Goal: Task Accomplishment & Management: Use online tool/utility

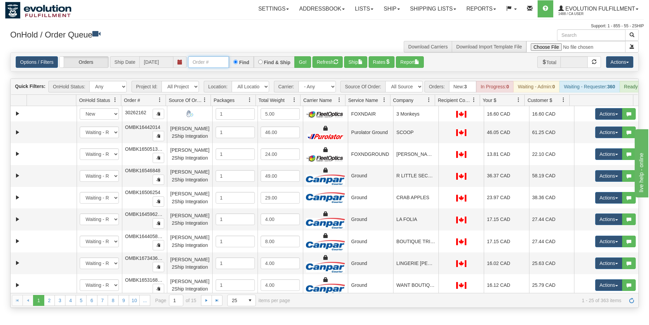
click at [210, 60] on input "text" at bounding box center [208, 62] width 41 height 12
click at [298, 61] on button "Go!" at bounding box center [303, 62] width 17 height 12
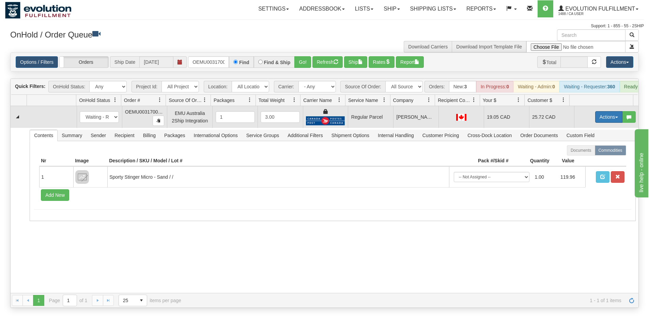
click at [602, 121] on button "Actions" at bounding box center [608, 117] width 27 height 12
click at [588, 150] on span "Rate All Services" at bounding box center [595, 147] width 41 height 5
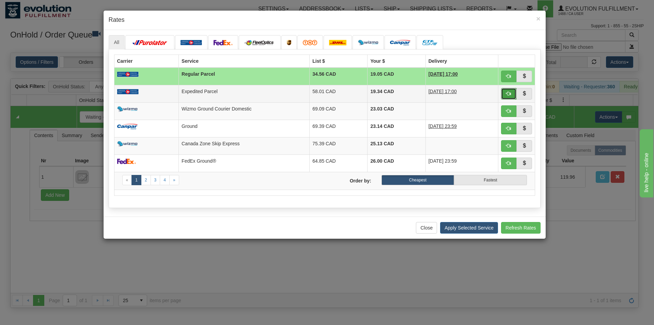
click at [509, 94] on span "button" at bounding box center [509, 93] width 5 height 5
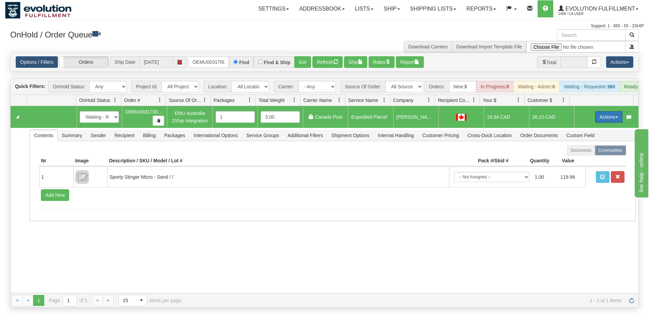
click at [600, 121] on button "Actions" at bounding box center [608, 117] width 27 height 12
click at [579, 159] on span "Ship" at bounding box center [582, 156] width 14 height 5
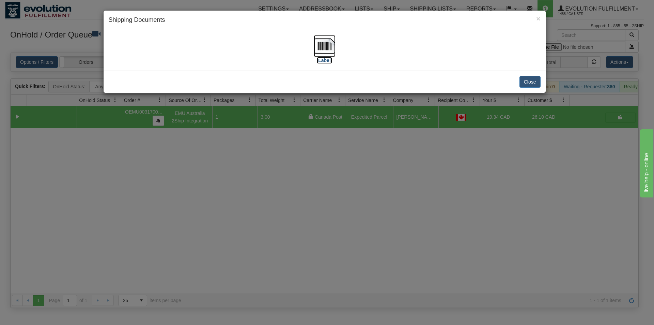
click at [330, 49] on img at bounding box center [325, 46] width 22 height 22
click at [431, 221] on div "× Shipping Documents [Label] Close" at bounding box center [327, 162] width 654 height 325
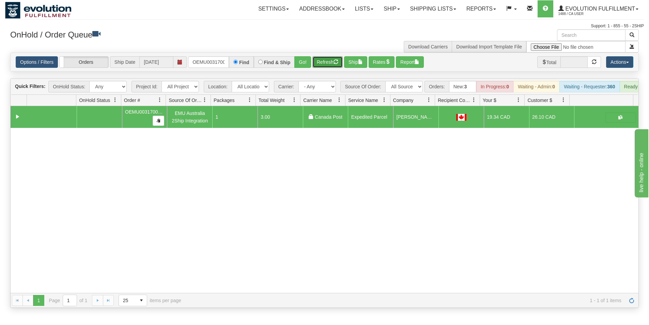
click at [321, 63] on button "Refresh" at bounding box center [328, 62] width 30 height 12
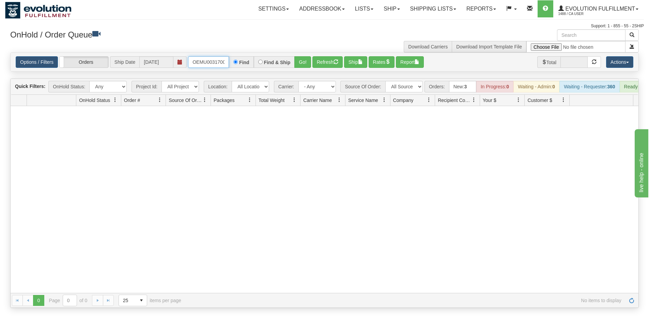
scroll to position [0, 9]
drag, startPoint x: 192, startPoint y: 59, endPoint x: 228, endPoint y: 66, distance: 36.4
click at [228, 66] on input "OEMU0031700001" at bounding box center [208, 62] width 41 height 12
click at [302, 60] on button "Go!" at bounding box center [303, 62] width 17 height 12
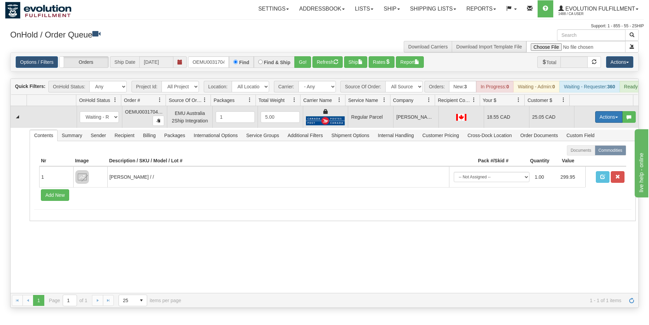
click at [599, 120] on button "Actions" at bounding box center [608, 117] width 27 height 12
click at [580, 150] on span "Rate All Services" at bounding box center [595, 147] width 41 height 5
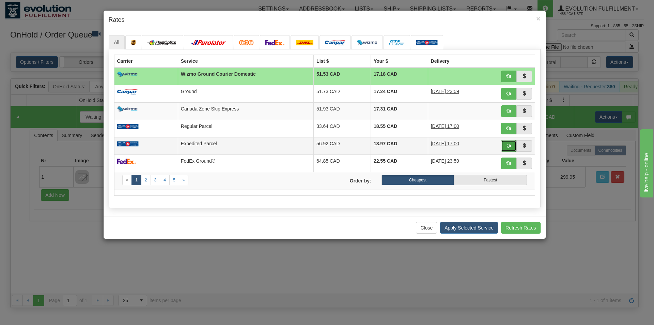
click at [509, 147] on span "button" at bounding box center [509, 145] width 5 height 5
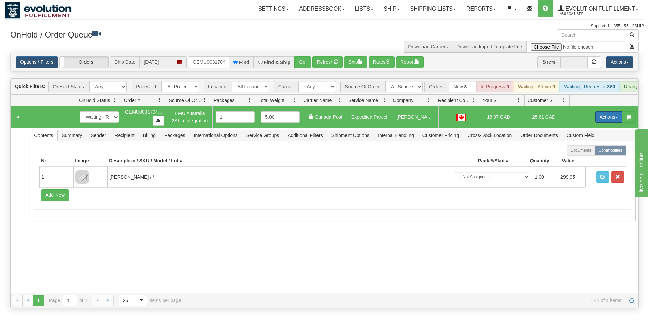
click at [601, 120] on button "Actions" at bounding box center [608, 117] width 27 height 12
click at [579, 159] on span "Ship" at bounding box center [582, 156] width 14 height 5
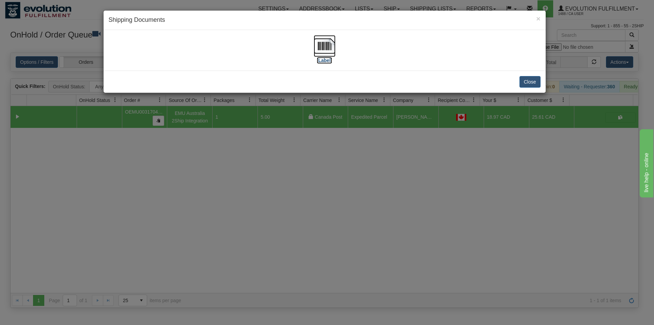
click at [331, 50] on img at bounding box center [325, 46] width 22 height 22
click at [326, 235] on div "× Shipping Documents [Label] Close" at bounding box center [327, 162] width 654 height 325
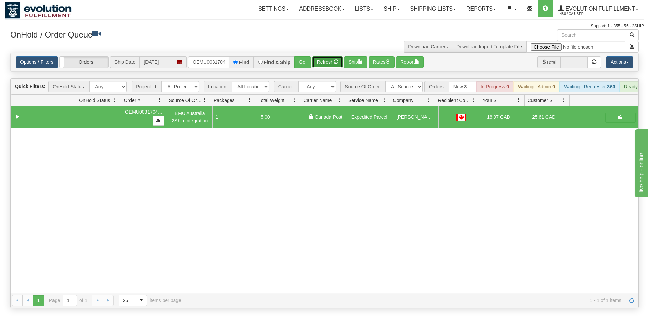
click at [328, 61] on button "Refresh" at bounding box center [328, 62] width 30 height 12
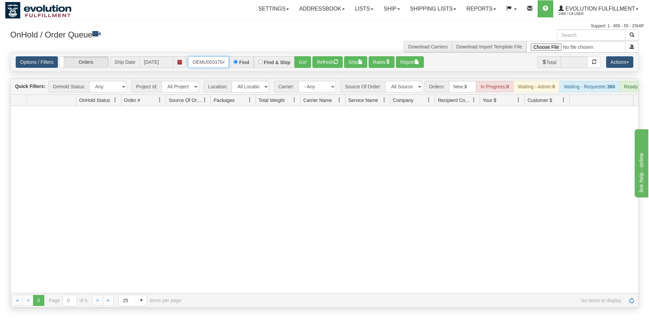
scroll to position [0, 9]
drag, startPoint x: 191, startPoint y: 64, endPoint x: 245, endPoint y: 73, distance: 54.6
click at [245, 73] on div "Is equal to Is not equal to Contains Does not contains CAD USD EUR ZAR [PERSON_…" at bounding box center [324, 179] width 639 height 255
click at [306, 60] on button "Go!" at bounding box center [303, 62] width 17 height 12
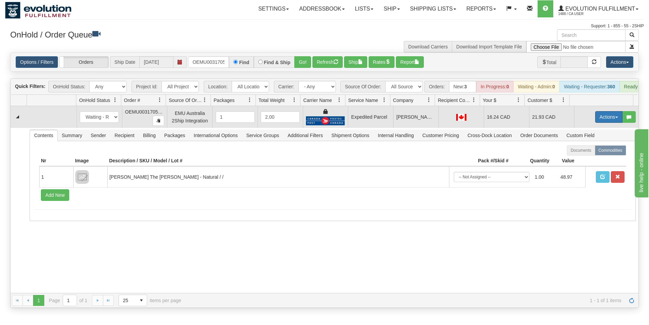
click at [602, 123] on button "Actions" at bounding box center [608, 117] width 27 height 12
click at [579, 159] on span "Ship" at bounding box center [582, 156] width 14 height 5
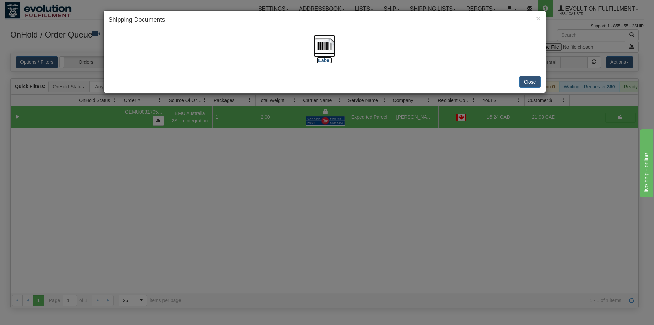
click at [325, 40] on img at bounding box center [325, 46] width 22 height 22
click at [374, 219] on div "× Shipping Documents [Label] Close" at bounding box center [327, 162] width 654 height 325
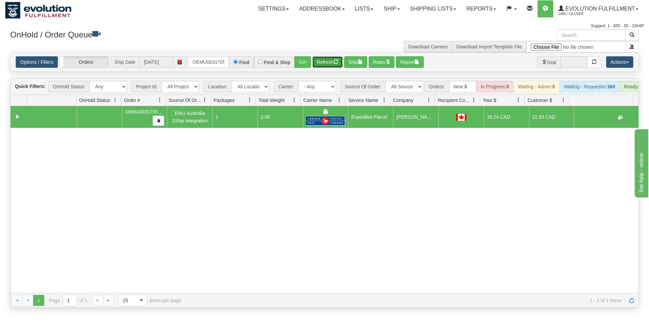
click at [330, 61] on button "Refresh" at bounding box center [328, 62] width 30 height 12
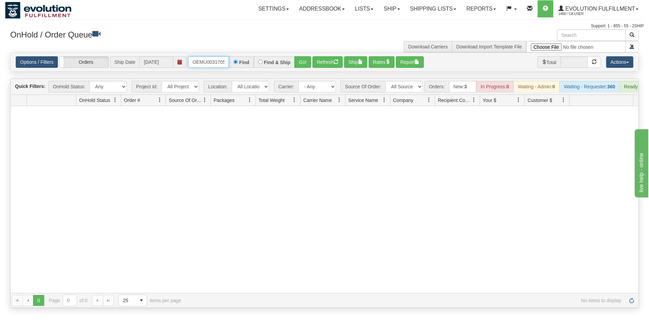
scroll to position [0, 9]
drag, startPoint x: 191, startPoint y: 58, endPoint x: 240, endPoint y: 63, distance: 49.7
click at [240, 63] on div "OEMU0031705001 Find Find & Ship Go!" at bounding box center [249, 62] width 123 height 12
click at [297, 63] on button "Go!" at bounding box center [303, 62] width 17 height 12
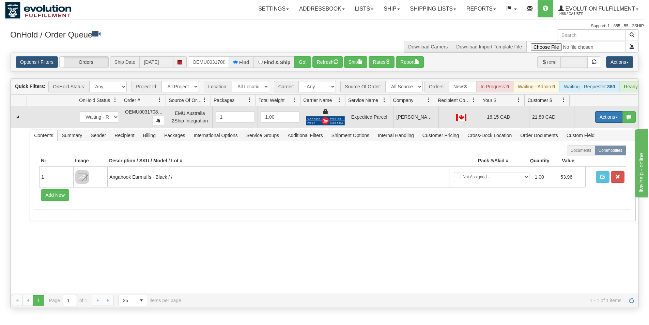
click at [600, 123] on button "Actions" at bounding box center [608, 117] width 27 height 12
click at [579, 159] on span "Ship" at bounding box center [582, 156] width 14 height 5
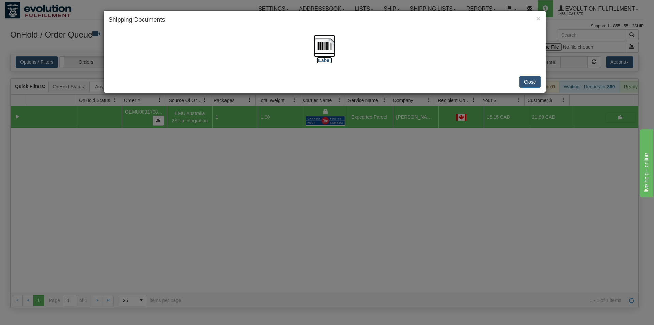
click at [322, 51] on img at bounding box center [325, 46] width 22 height 22
click at [347, 242] on div "× Shipping Documents [Label] Close" at bounding box center [327, 162] width 654 height 325
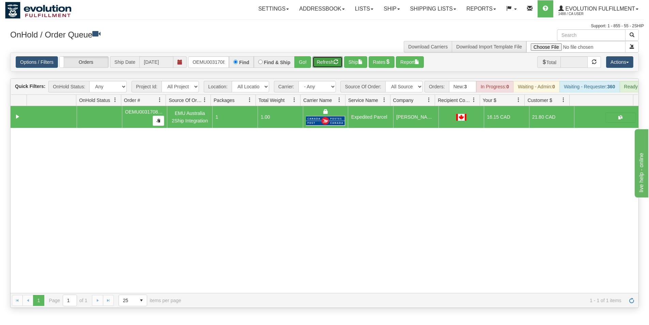
click at [323, 61] on button "Refresh" at bounding box center [328, 62] width 30 height 12
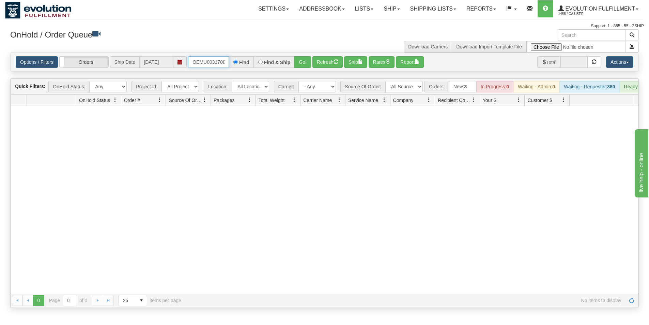
scroll to position [0, 9]
drag, startPoint x: 192, startPoint y: 61, endPoint x: 243, endPoint y: 63, distance: 51.2
click at [241, 63] on div "OEMU0031708001 Find Find & Ship Go!" at bounding box center [249, 62] width 123 height 12
click at [243, 63] on label "Find" at bounding box center [244, 62] width 10 height 5
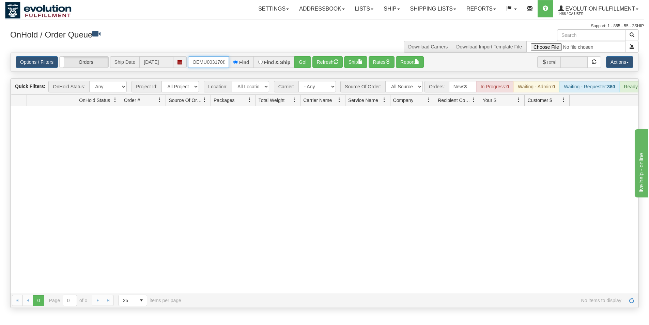
scroll to position [0, 9]
drag, startPoint x: 192, startPoint y: 59, endPoint x: 229, endPoint y: 63, distance: 38.1
click at [229, 63] on div "OEMU0031708001 Find Find & Ship Go!" at bounding box center [249, 62] width 123 height 12
click at [300, 65] on button "Go!" at bounding box center [303, 62] width 17 height 12
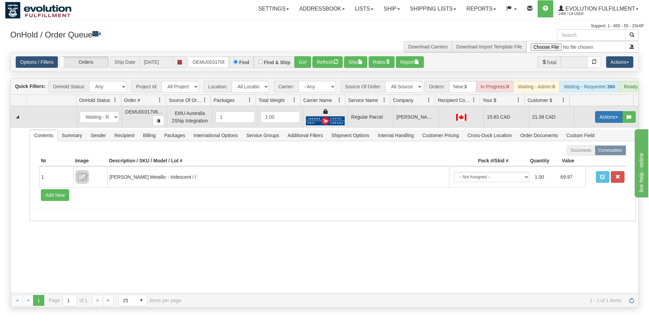
click at [604, 122] on button "Actions" at bounding box center [608, 117] width 27 height 12
click at [582, 150] on span "Rate All Services" at bounding box center [595, 147] width 41 height 5
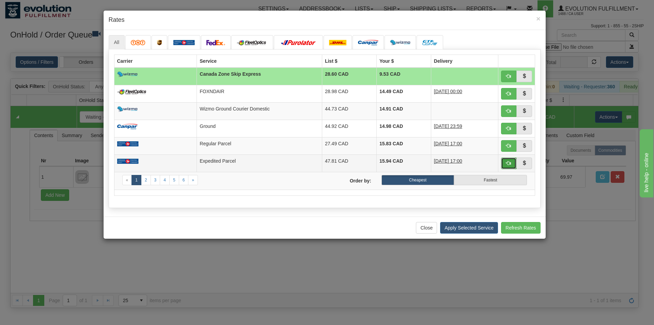
click at [508, 165] on span "button" at bounding box center [509, 163] width 5 height 5
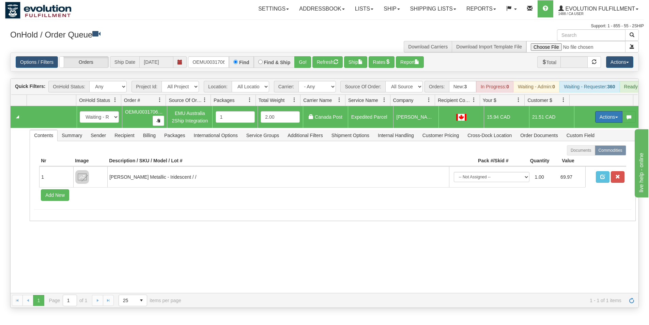
click at [599, 123] on button "Actions" at bounding box center [608, 117] width 27 height 12
click at [581, 159] on span "Ship" at bounding box center [582, 156] width 14 height 5
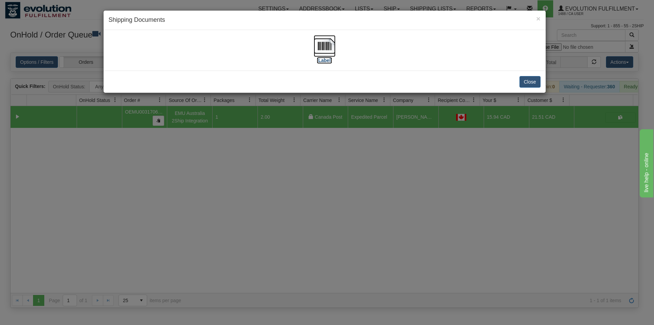
click at [325, 44] on img at bounding box center [325, 46] width 22 height 22
click at [315, 244] on div "× Shipping Documents [Label] Close" at bounding box center [327, 162] width 654 height 325
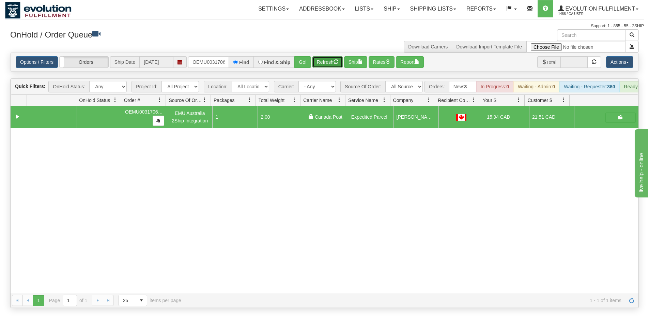
click at [320, 65] on button "Refresh" at bounding box center [328, 62] width 30 height 12
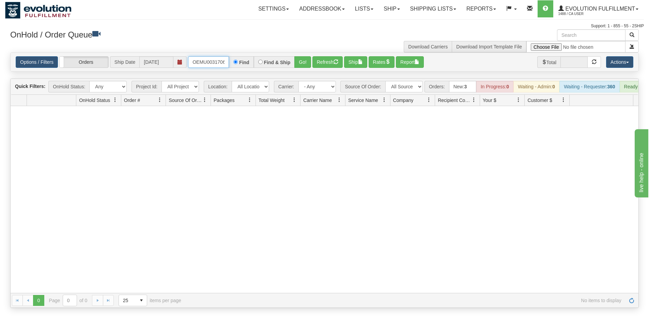
scroll to position [0, 9]
drag, startPoint x: 191, startPoint y: 59, endPoint x: 243, endPoint y: 70, distance: 52.9
click at [243, 70] on div "Options / Filters Group Shipments Orders Ship Date [DATE] OEMU0031706001 Find F…" at bounding box center [325, 62] width 628 height 18
type input "OEMU0031701001"
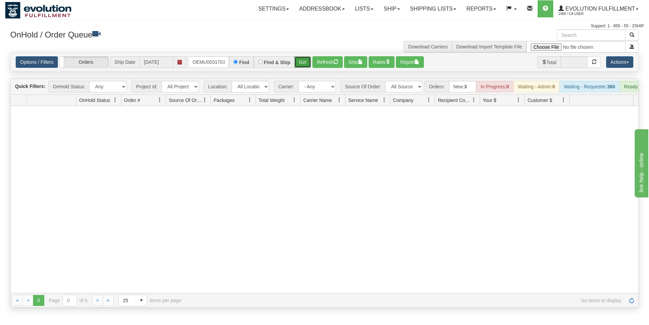
click at [302, 61] on button "Go!" at bounding box center [303, 62] width 17 height 12
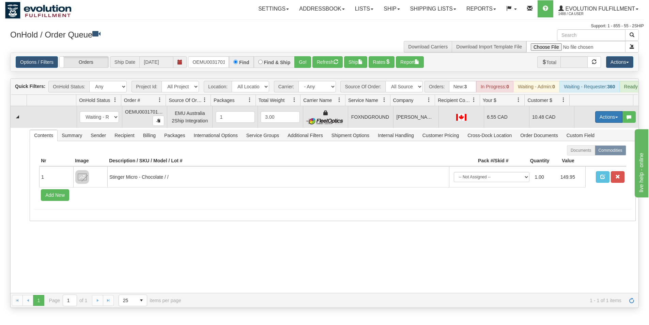
click at [605, 123] on button "Actions" at bounding box center [608, 117] width 27 height 12
click at [588, 150] on span "Rate All Services" at bounding box center [595, 147] width 41 height 5
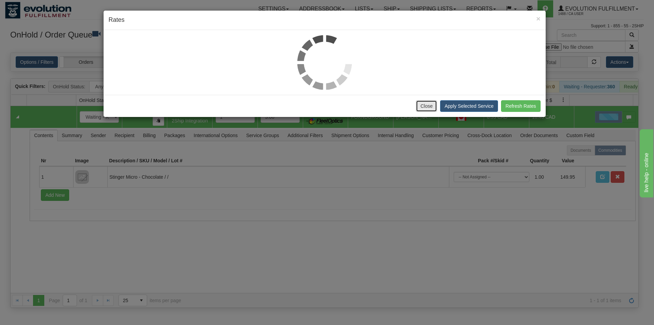
click at [425, 106] on button "Close" at bounding box center [426, 106] width 21 height 12
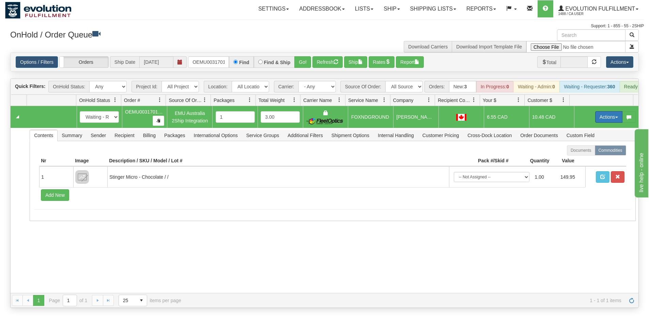
click at [606, 121] on button "Actions" at bounding box center [608, 117] width 27 height 12
click at [583, 161] on link "Ship" at bounding box center [595, 156] width 55 height 9
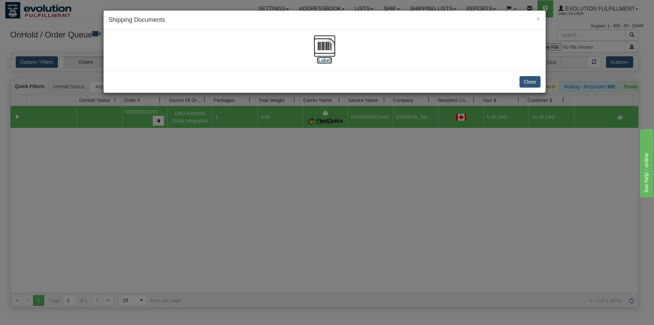
click at [329, 47] on img at bounding box center [325, 46] width 22 height 22
click at [371, 248] on div "× Shipping Documents [Label] Close" at bounding box center [327, 162] width 654 height 325
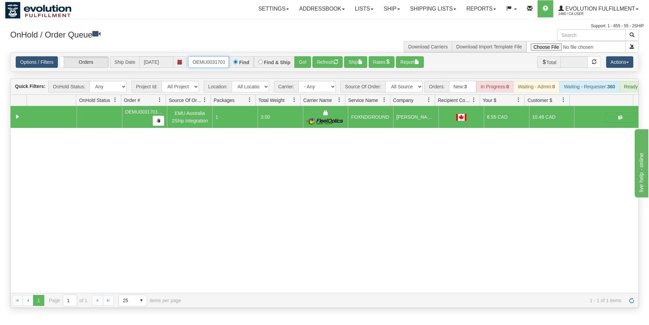
scroll to position [0, 9]
drag, startPoint x: 194, startPoint y: 59, endPoint x: 256, endPoint y: 63, distance: 61.8
click at [256, 63] on div "OEMU0031701001 Find Find & Ship Go!" at bounding box center [249, 62] width 123 height 12
click at [211, 61] on input "text" at bounding box center [208, 62] width 41 height 12
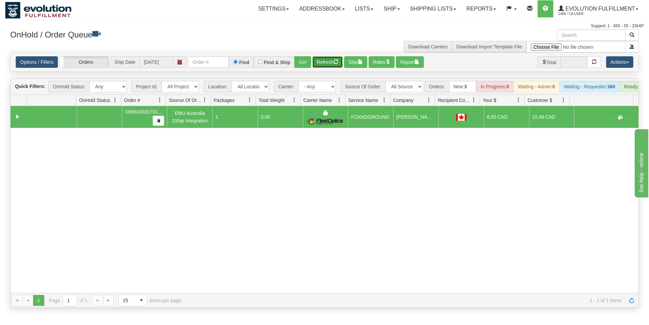
click at [328, 65] on button "Refresh" at bounding box center [328, 62] width 30 height 12
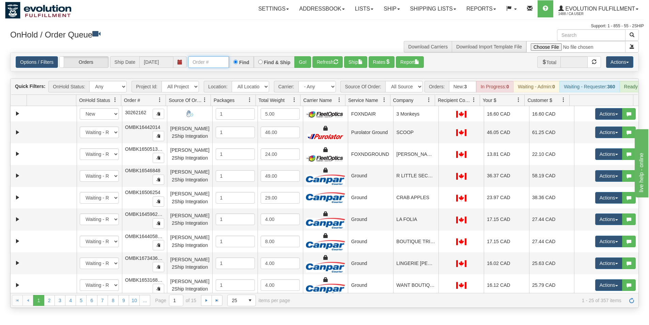
click at [210, 62] on input "text" at bounding box center [208, 62] width 41 height 12
click at [329, 65] on button "Refresh" at bounding box center [328, 62] width 30 height 12
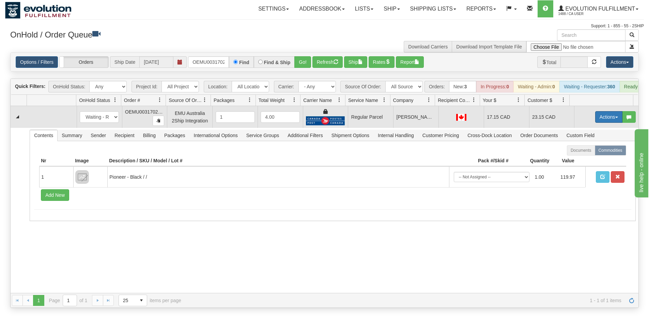
click at [601, 123] on button "Actions" at bounding box center [608, 117] width 27 height 12
click at [585, 150] on span "Rate All Services" at bounding box center [595, 147] width 41 height 5
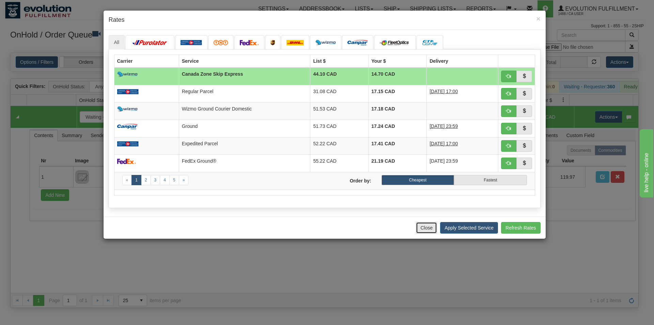
click at [421, 226] on button "Close" at bounding box center [426, 228] width 21 height 12
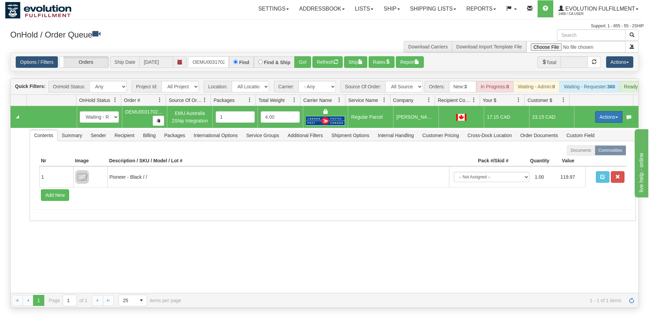
click at [609, 120] on button "Actions" at bounding box center [608, 117] width 27 height 12
click at [588, 150] on span "Rate All Services" at bounding box center [595, 147] width 41 height 5
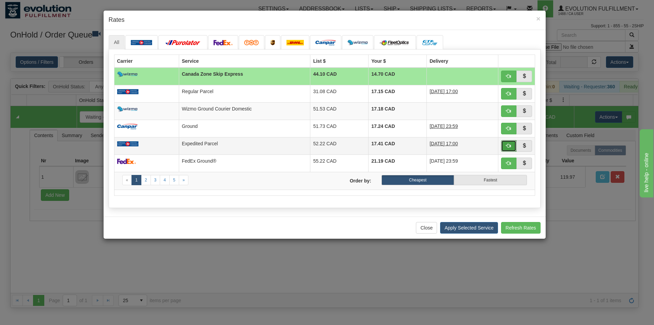
click at [506, 146] on button "button" at bounding box center [509, 146] width 16 height 12
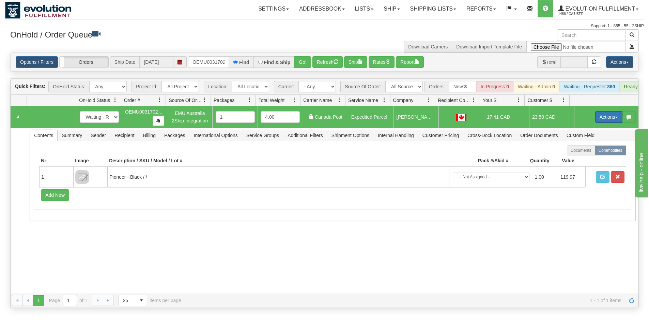
click at [597, 121] on button "Actions" at bounding box center [608, 117] width 27 height 12
click at [575, 159] on span "Ship" at bounding box center [582, 156] width 14 height 5
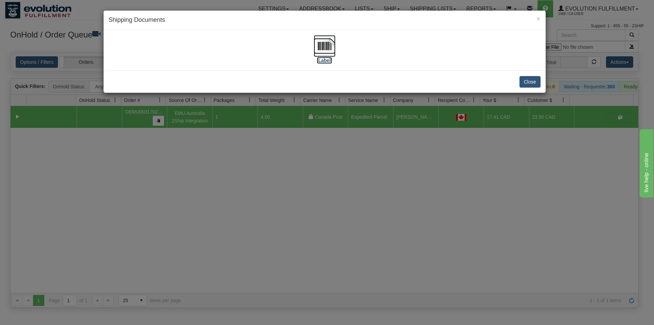
click at [326, 48] on img at bounding box center [325, 46] width 22 height 22
drag, startPoint x: 396, startPoint y: 203, endPoint x: 397, endPoint y: 200, distance: 3.7
click at [396, 203] on div "× Shipping Documents [Label] Close" at bounding box center [327, 162] width 654 height 325
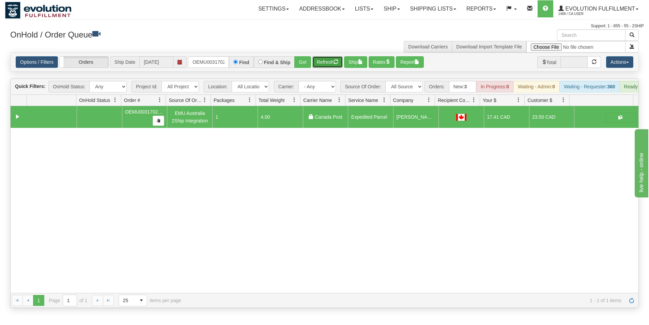
click at [328, 62] on button "Refresh" at bounding box center [328, 62] width 30 height 12
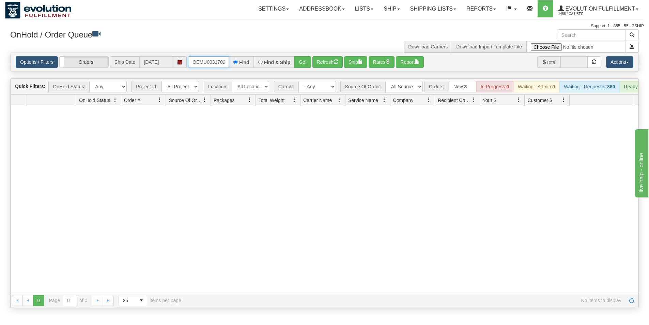
scroll to position [0, 9]
drag, startPoint x: 193, startPoint y: 60, endPoint x: 239, endPoint y: 63, distance: 46.5
click at [239, 63] on div "OEMU0031702001 Find Find & Ship Go!" at bounding box center [249, 62] width 123 height 12
click at [239, 63] on div "Find" at bounding box center [241, 62] width 25 height 12
drag, startPoint x: 192, startPoint y: 63, endPoint x: 233, endPoint y: 70, distance: 41.5
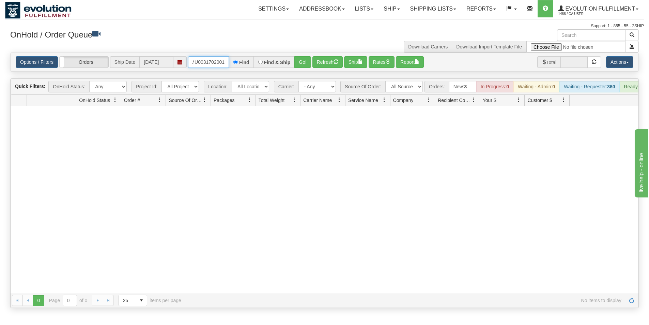
click at [233, 70] on div "Options / Filters Group Shipments Orders Ship Date [DATE] OEMU0031702001 Find F…" at bounding box center [325, 62] width 628 height 18
type input "OEMU0031718001"
click at [305, 62] on button "Go!" at bounding box center [303, 62] width 17 height 12
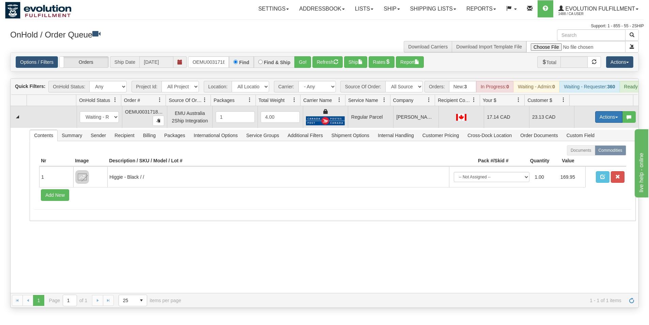
click at [602, 123] on button "Actions" at bounding box center [608, 117] width 27 height 12
click at [588, 150] on span "Rate All Services" at bounding box center [595, 147] width 41 height 5
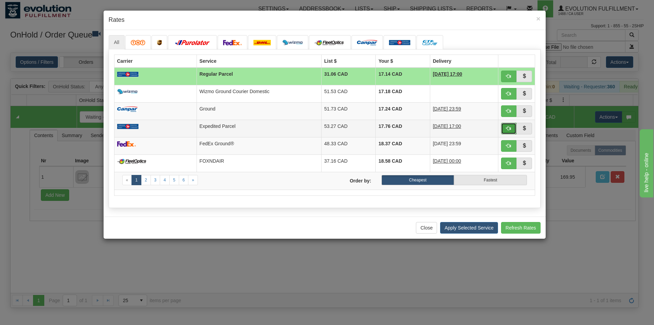
click at [506, 127] on button "button" at bounding box center [509, 129] width 16 height 12
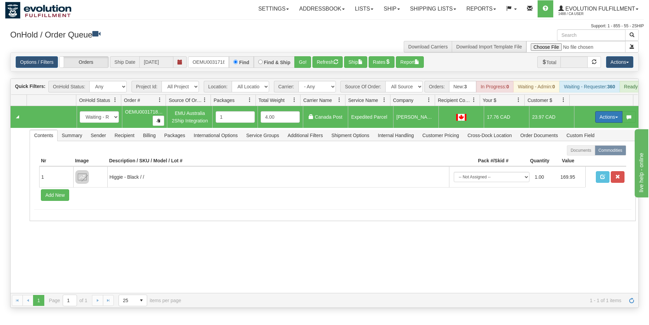
click at [599, 122] on button "Actions" at bounding box center [608, 117] width 27 height 12
click at [579, 159] on span "Ship" at bounding box center [582, 156] width 14 height 5
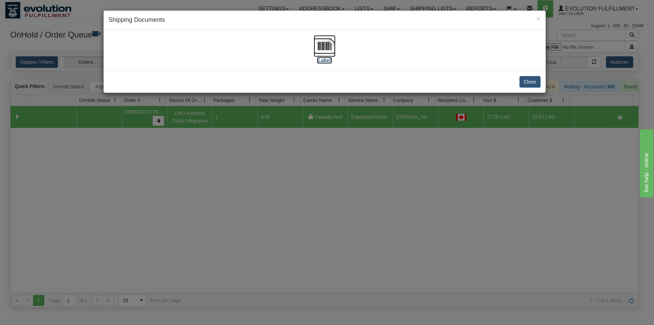
click at [321, 50] on img at bounding box center [325, 46] width 22 height 22
click at [288, 220] on div "× Shipping Documents [Label] Close" at bounding box center [327, 162] width 654 height 325
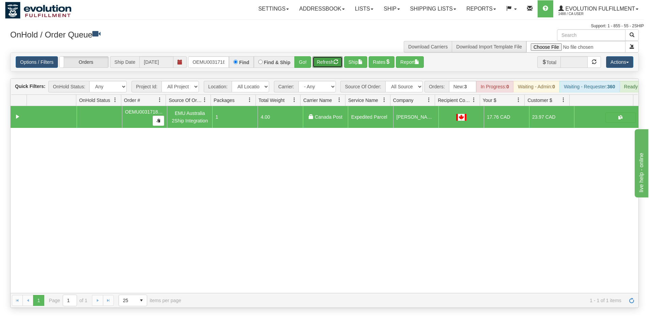
click at [331, 59] on button "Refresh" at bounding box center [328, 62] width 30 height 12
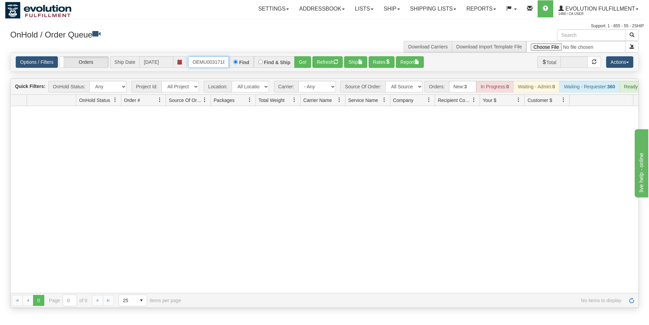
scroll to position [0, 9]
drag, startPoint x: 193, startPoint y: 61, endPoint x: 238, endPoint y: 67, distance: 45.3
click at [238, 67] on div "OEMU0031718001 Find Find & Ship Go!" at bounding box center [249, 62] width 123 height 12
click at [216, 62] on input "text" at bounding box center [208, 62] width 41 height 12
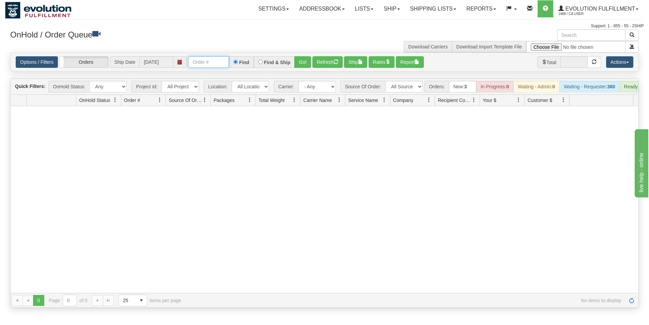
click at [216, 62] on input "text" at bounding box center [208, 62] width 41 height 12
click at [303, 62] on button "Go!" at bounding box center [303, 62] width 17 height 12
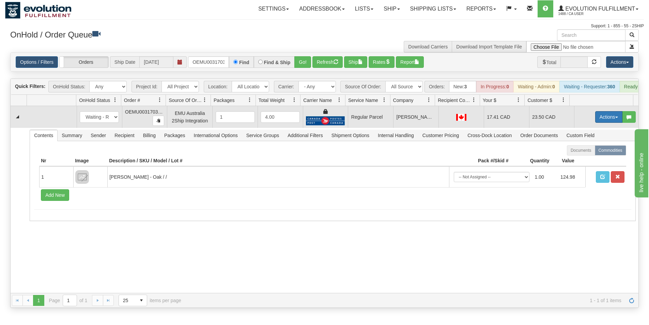
click at [598, 120] on button "Actions" at bounding box center [608, 117] width 27 height 12
click at [584, 150] on span "Rate All Services" at bounding box center [595, 147] width 41 height 5
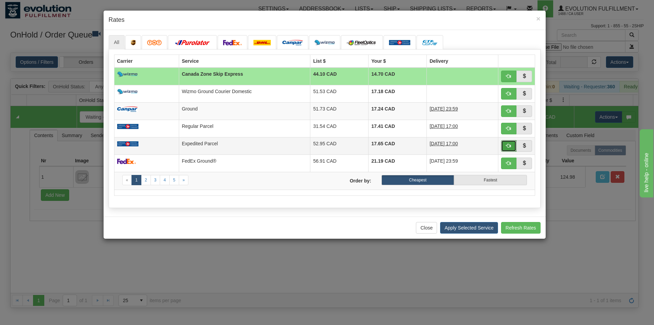
click at [508, 147] on span "button" at bounding box center [509, 145] width 5 height 5
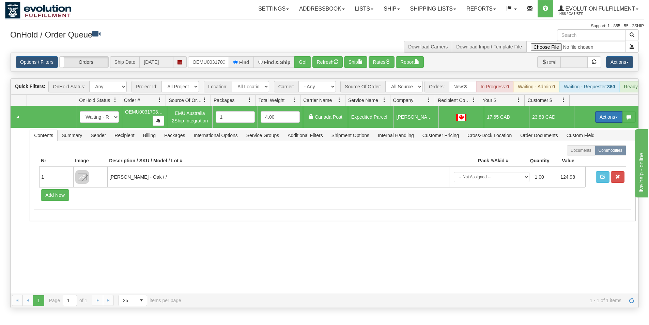
click at [601, 121] on button "Actions" at bounding box center [608, 117] width 27 height 12
click at [579, 159] on span "Ship" at bounding box center [582, 156] width 14 height 5
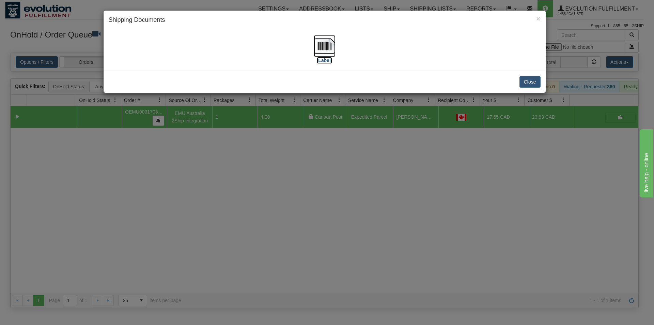
click at [326, 47] on img at bounding box center [325, 46] width 22 height 22
click at [314, 263] on div "× Shipping Documents [Label] Close" at bounding box center [327, 162] width 654 height 325
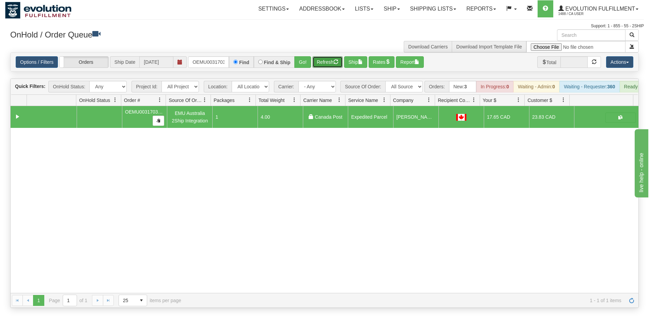
click at [324, 62] on button "Refresh" at bounding box center [328, 62] width 30 height 12
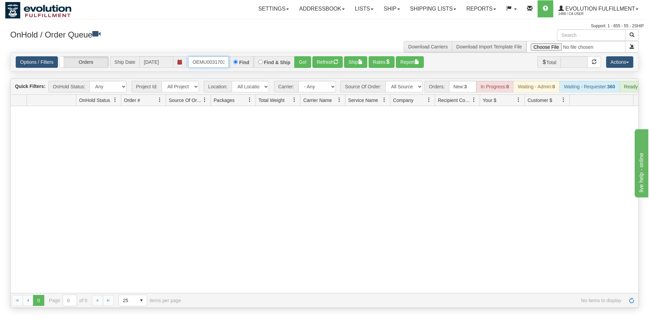
scroll to position [0, 9]
drag, startPoint x: 192, startPoint y: 62, endPoint x: 239, endPoint y: 69, distance: 47.5
click at [239, 69] on div "Options / Filters Group Shipments Orders Ship Date [DATE] OEMU0031703001 Find F…" at bounding box center [325, 62] width 628 height 18
type input "OEMU0031707001"
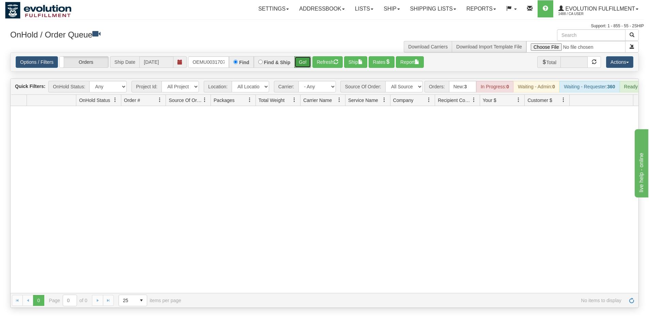
click at [300, 62] on button "Go!" at bounding box center [303, 62] width 17 height 12
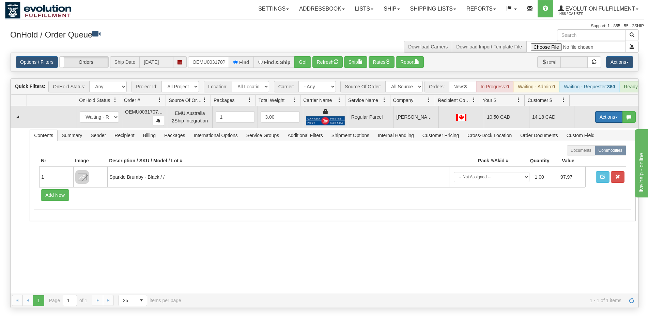
click at [598, 122] on button "Actions" at bounding box center [608, 117] width 27 height 12
click at [588, 150] on span "Rate All Services" at bounding box center [595, 147] width 41 height 5
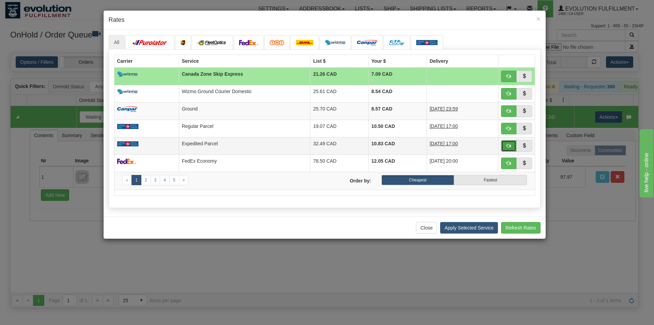
click at [506, 147] on button "button" at bounding box center [509, 146] width 16 height 12
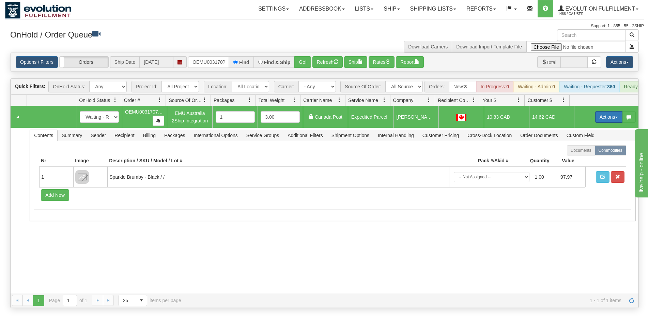
click at [600, 122] on button "Actions" at bounding box center [608, 117] width 27 height 12
click at [578, 159] on span "Ship" at bounding box center [582, 156] width 14 height 5
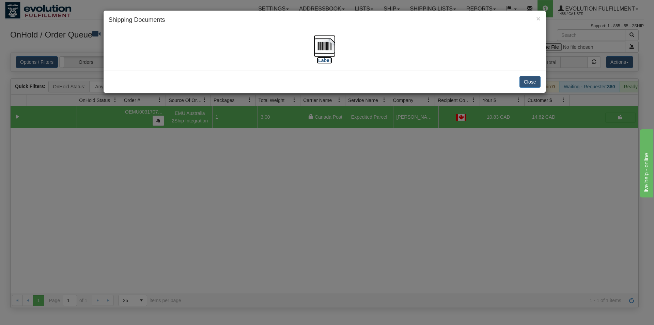
click at [320, 46] on img at bounding box center [325, 46] width 22 height 22
click at [356, 213] on div "× Shipping Documents [Label] Close" at bounding box center [327, 162] width 654 height 325
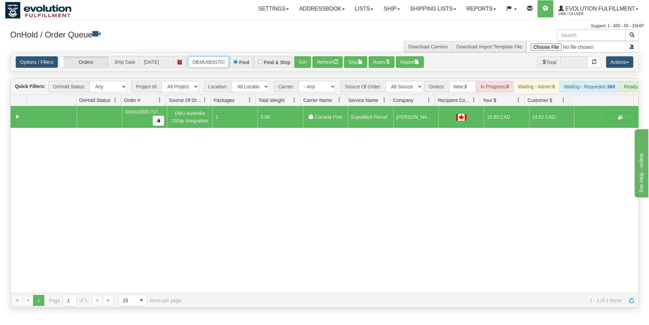
scroll to position [0, 9]
drag, startPoint x: 193, startPoint y: 62, endPoint x: 246, endPoint y: 64, distance: 53.6
click at [246, 64] on div "OEMU0031707001 Find Find & Ship Go!" at bounding box center [249, 62] width 123 height 12
click at [304, 61] on button "Go!" at bounding box center [303, 62] width 17 height 12
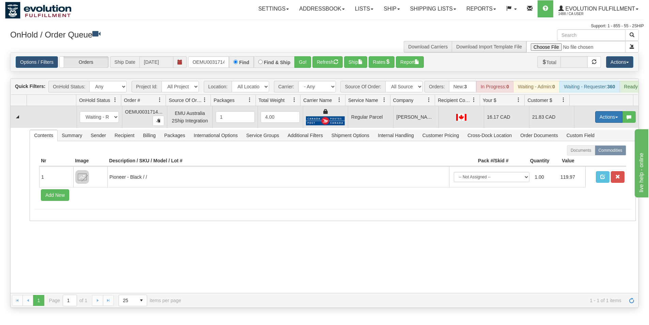
click at [600, 122] on button "Actions" at bounding box center [608, 117] width 27 height 12
click at [590, 150] on span "Rate All Services" at bounding box center [595, 147] width 41 height 5
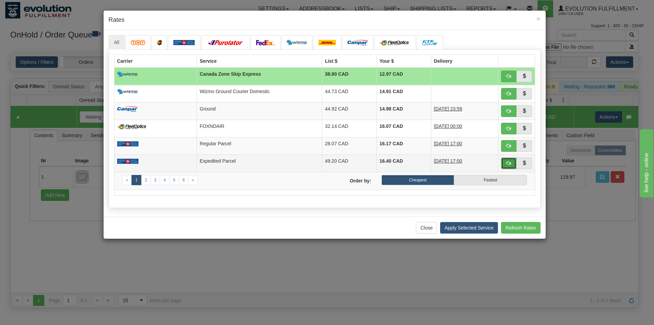
click at [508, 164] on span "button" at bounding box center [509, 163] width 5 height 5
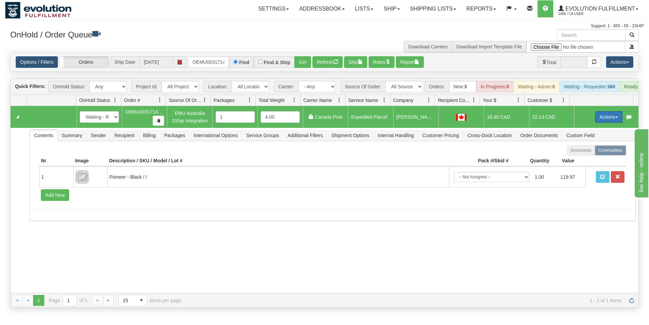
click at [595, 123] on button "Actions" at bounding box center [608, 117] width 27 height 12
click at [579, 159] on span "Ship" at bounding box center [582, 156] width 14 height 5
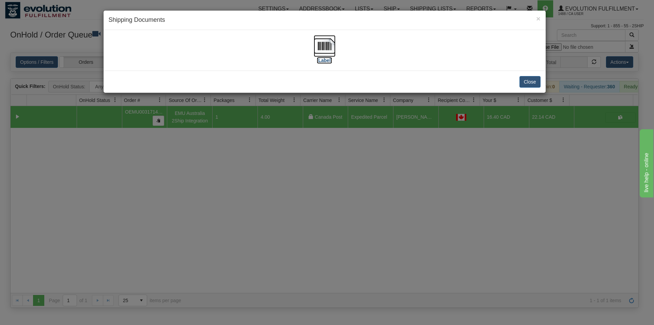
click at [328, 51] on img at bounding box center [325, 46] width 22 height 22
drag, startPoint x: 364, startPoint y: 199, endPoint x: 356, endPoint y: 153, distance: 46.7
click at [364, 199] on div "× Shipping Documents [Label] Close" at bounding box center [327, 162] width 654 height 325
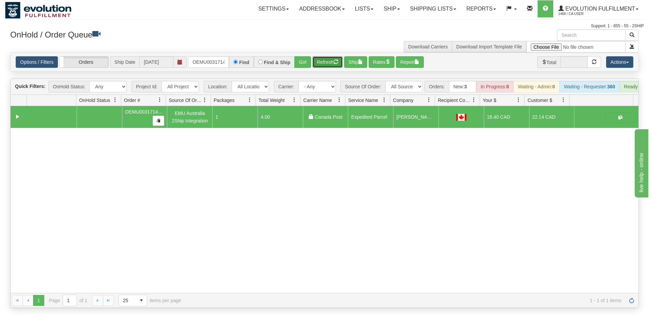
click at [333, 63] on button "Refresh" at bounding box center [328, 62] width 30 height 12
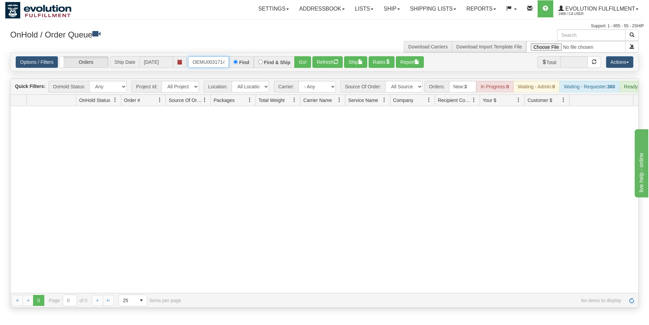
click at [191, 62] on input "OEMU0031714001" at bounding box center [208, 62] width 41 height 12
drag, startPoint x: 192, startPoint y: 62, endPoint x: 209, endPoint y: 66, distance: 18.2
click at [206, 65] on input "OEMU0031714001" at bounding box center [208, 62] width 41 height 12
click at [241, 71] on div "Options / Filters Group Shipments Orders Ship Date [DATE] OEMU0031714001 Find F…" at bounding box center [325, 62] width 628 height 18
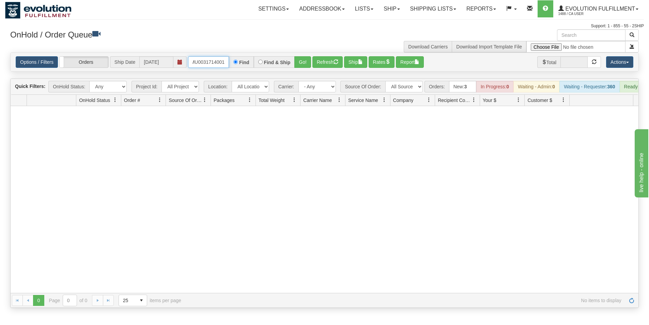
drag, startPoint x: 191, startPoint y: 59, endPoint x: 229, endPoint y: 66, distance: 38.6
click at [229, 66] on input "OEMU0031714001" at bounding box center [208, 62] width 41 height 12
type input "OEMU0031715001"
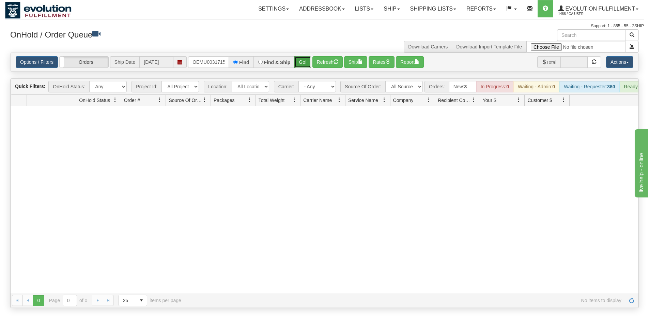
click at [301, 59] on button "Go!" at bounding box center [303, 62] width 17 height 12
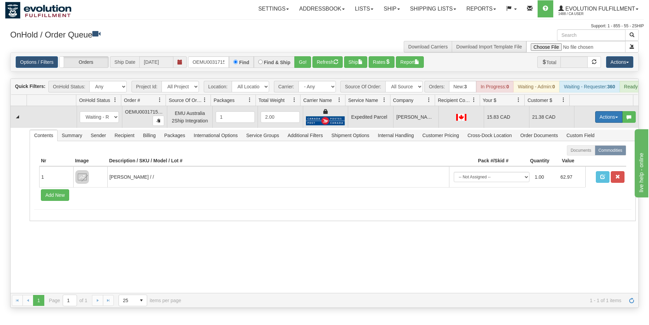
click at [600, 121] on button "Actions" at bounding box center [608, 117] width 27 height 12
click at [580, 159] on span "Ship" at bounding box center [582, 156] width 14 height 5
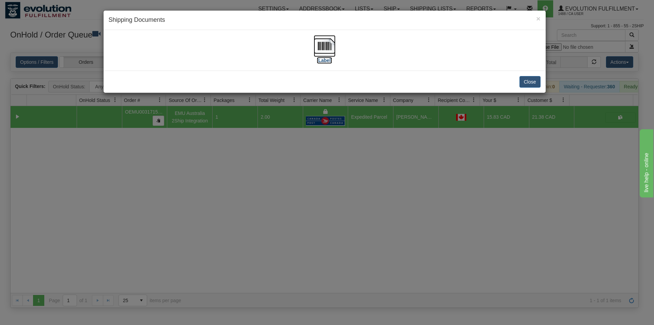
click at [320, 46] on img at bounding box center [325, 46] width 22 height 22
click at [393, 187] on div "× Shipping Documents [Label] Close" at bounding box center [327, 162] width 654 height 325
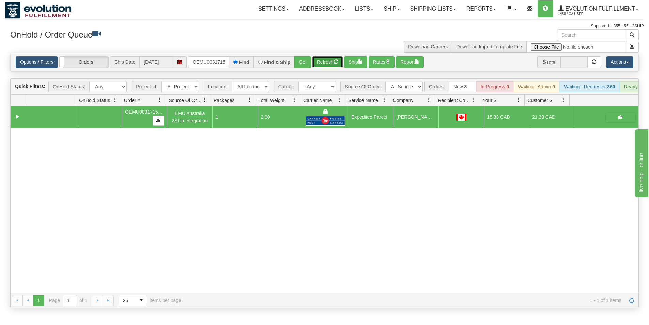
click at [326, 62] on button "Refresh" at bounding box center [328, 62] width 30 height 12
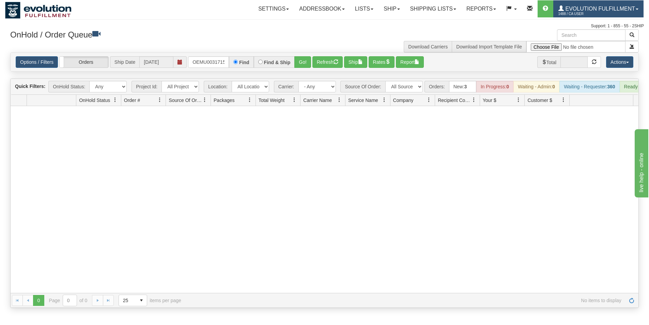
click at [596, 11] on span "1488 / CA User" at bounding box center [584, 14] width 51 height 7
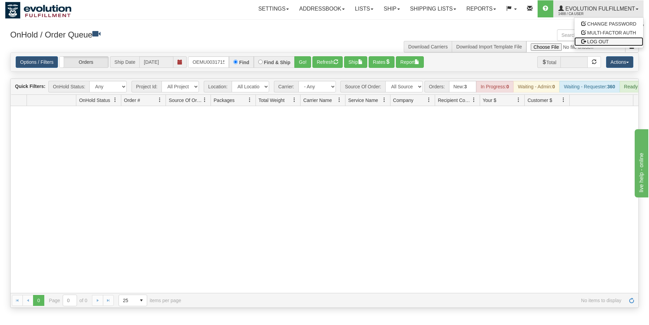
click at [593, 40] on span "LOG OUT" at bounding box center [598, 41] width 21 height 5
